Goal: Transaction & Acquisition: Purchase product/service

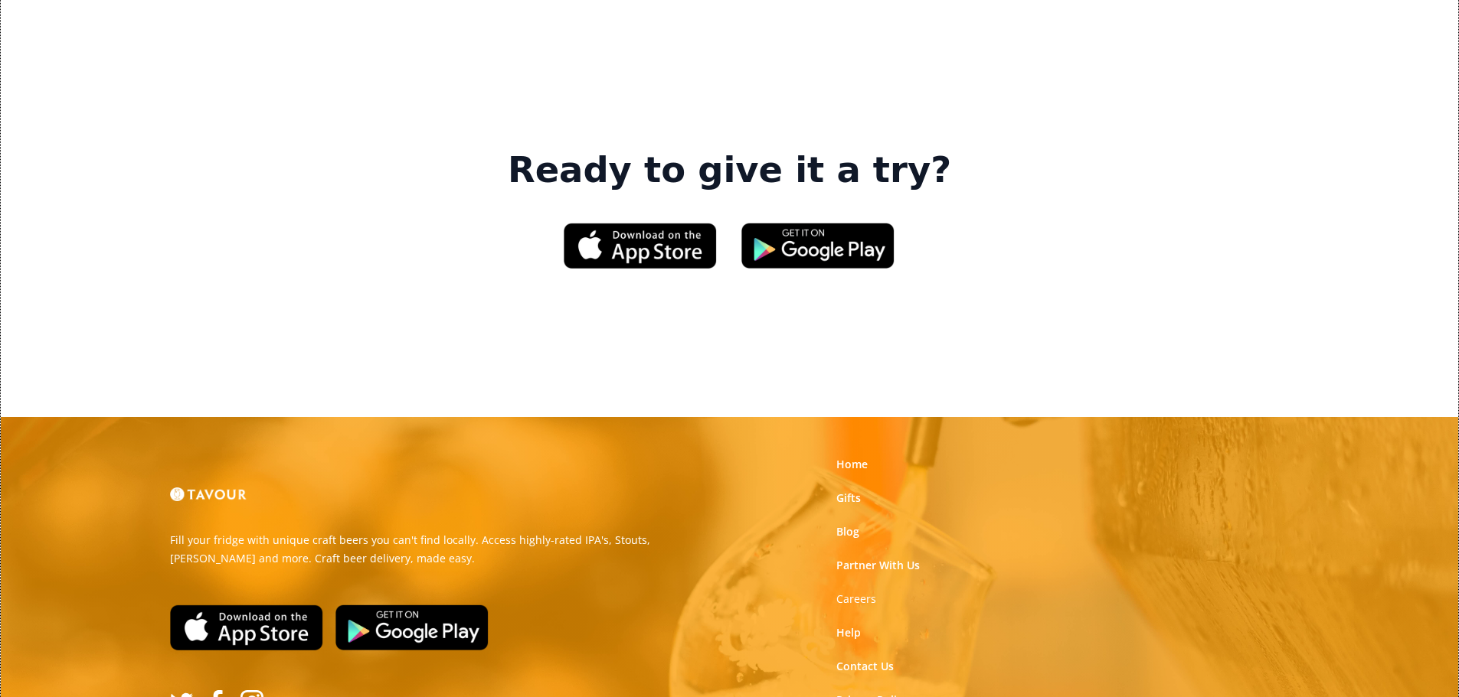
scroll to position [2350, 0]
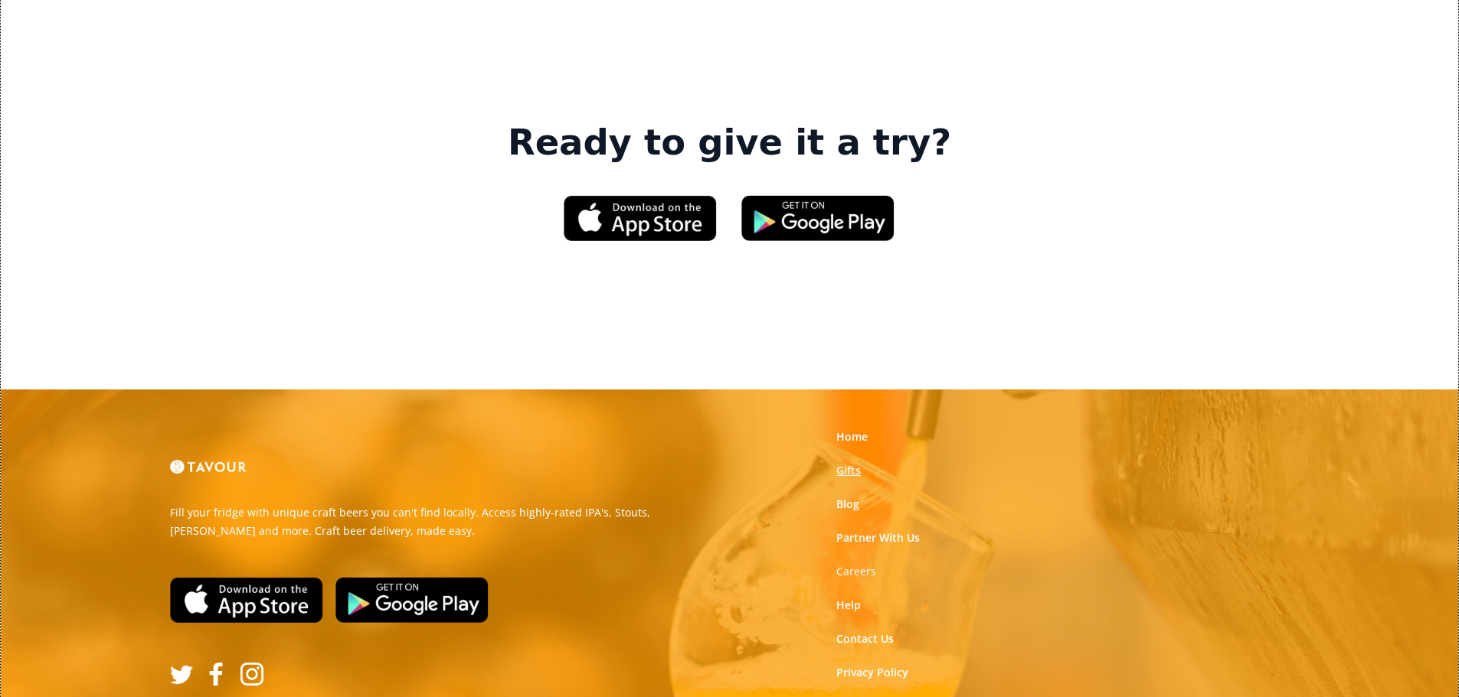
click at [854, 463] on link "Gifts" at bounding box center [848, 470] width 25 height 15
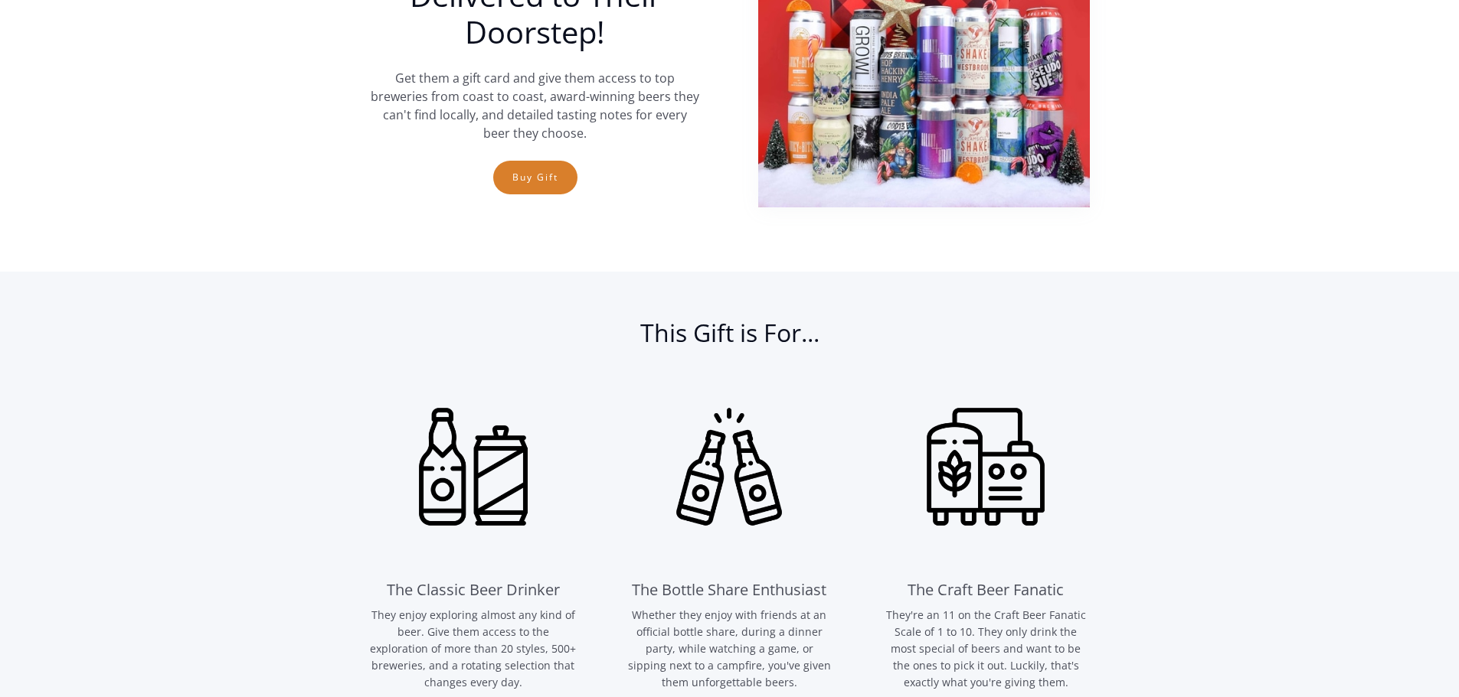
scroll to position [689, 0]
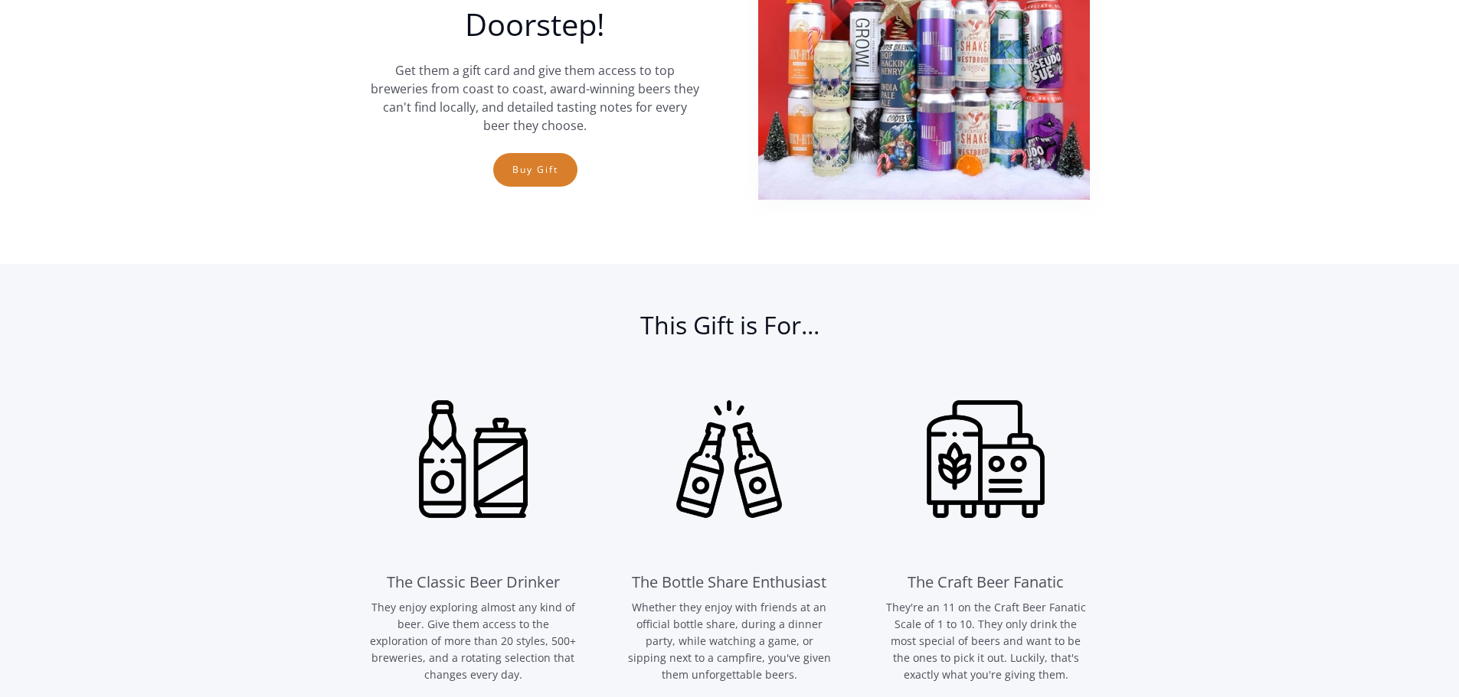
click at [517, 149] on div "A World of Beer, Delivered to Their Doorstep! Get them a gift card and give the…" at bounding box center [535, 68] width 331 height 270
click at [517, 178] on link "Buy Gift" at bounding box center [535, 170] width 84 height 34
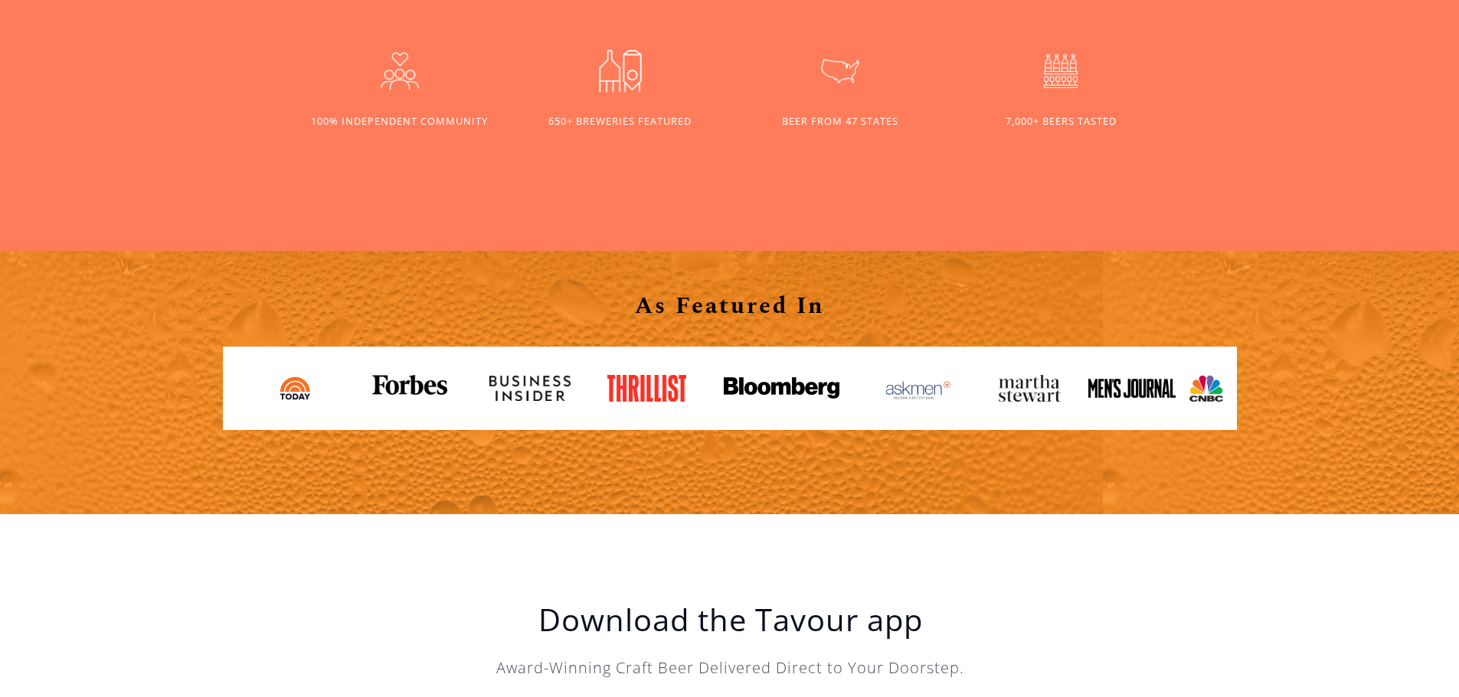
scroll to position [1531, 0]
